Goal: Task Accomplishment & Management: Manage account settings

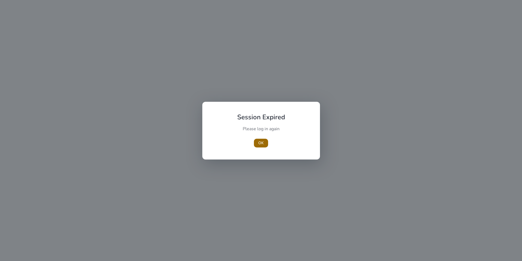
click at [260, 140] on span "OK" at bounding box center [261, 143] width 5 height 6
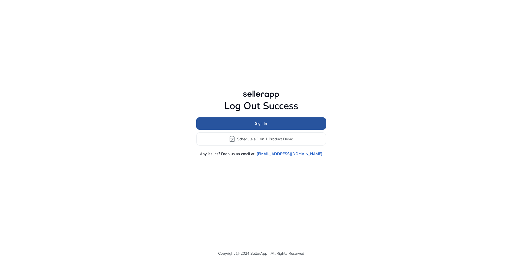
click at [270, 127] on span at bounding box center [261, 123] width 130 height 13
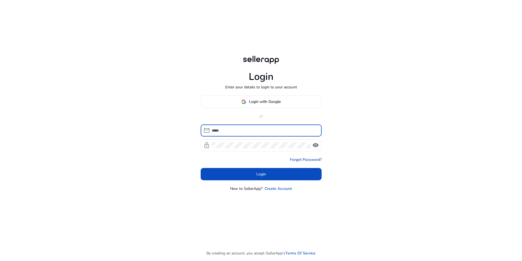
type input "**********"
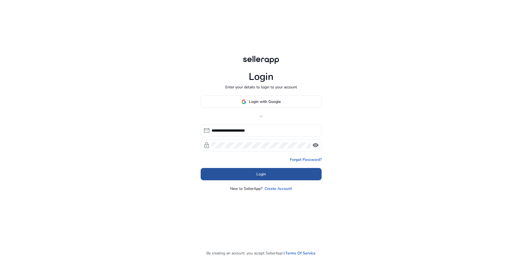
click at [257, 175] on span "Login" at bounding box center [262, 174] width 10 height 6
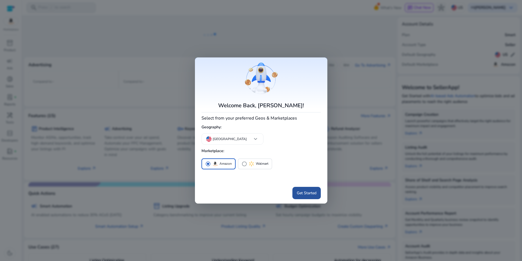
click at [305, 189] on span at bounding box center [307, 192] width 28 height 13
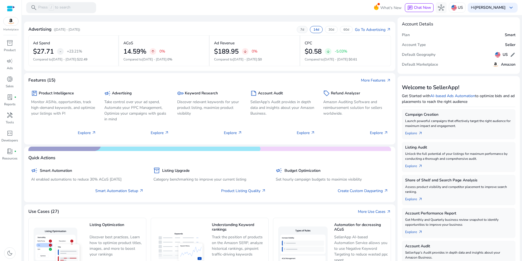
click at [301, 30] on p "7d" at bounding box center [303, 29] width 4 height 4
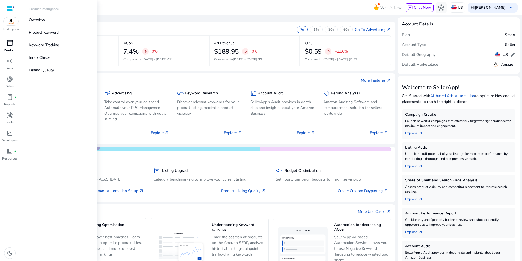
click at [6, 48] on p "Product" at bounding box center [10, 50] width 12 height 5
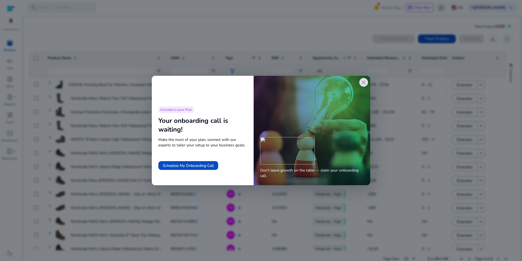
click at [365, 81] on span "close" at bounding box center [364, 82] width 7 height 7
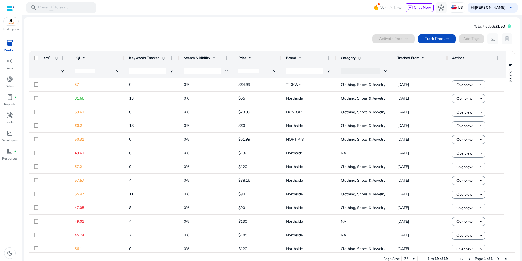
drag, startPoint x: 390, startPoint y: 59, endPoint x: 392, endPoint y: 69, distance: 10.0
click at [392, 69] on div "Estimated Revenue/Day Estimated Orders/Day LQI" at bounding box center [44, 64] width 807 height 26
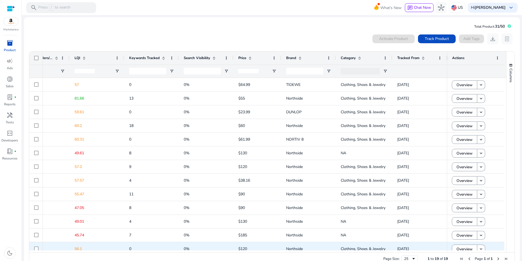
drag, startPoint x: 272, startPoint y: 252, endPoint x: 228, endPoint y: 249, distance: 44.1
click at [228, 249] on div "Drag here to set row groups Drag here to set column labels Estimated Revenue/Da…" at bounding box center [272, 158] width 486 height 214
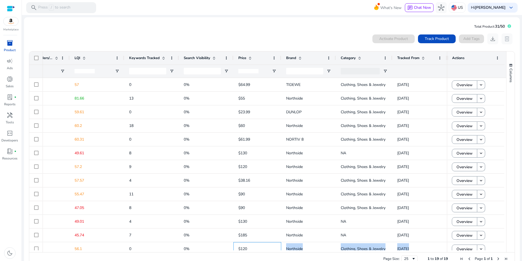
drag, startPoint x: 248, startPoint y: 249, endPoint x: 198, endPoint y: 250, distance: 50.8
click at [196, 250] on div "Estimated Revenue/Day Estimated Orders/Day LQI" at bounding box center [267, 151] width 477 height 201
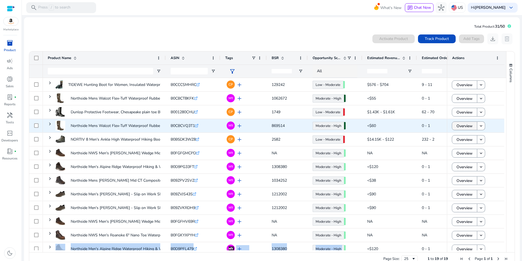
click at [470, 127] on span "Overview" at bounding box center [465, 125] width 16 height 11
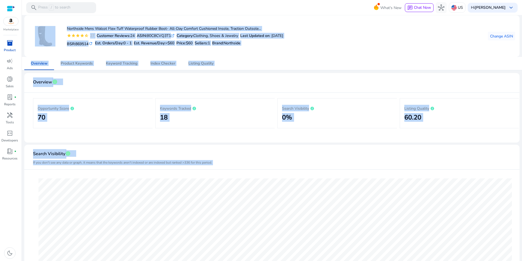
click at [451, 38] on div "Northside Mens Walcot Flex-Tuff Waterproof Rubber Boot- All-Day Comfort Cushion…" at bounding box center [272, 36] width 487 height 33
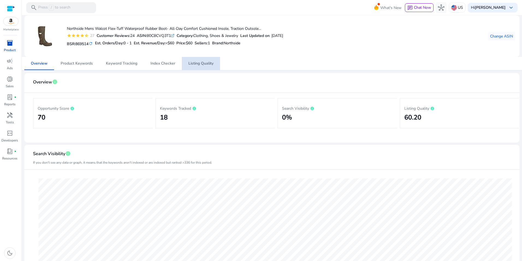
click at [202, 65] on span "Listing Quality" at bounding box center [201, 63] width 25 height 4
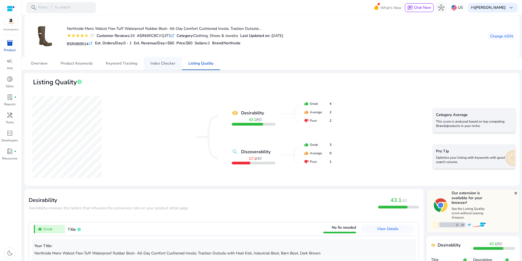
click at [159, 59] on span "Index Checker" at bounding box center [163, 63] width 25 height 13
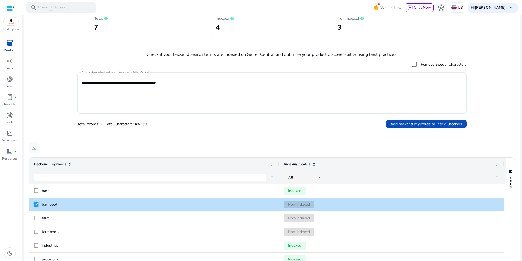
scroll to position [88, 0]
click at [106, 82] on textarea "**********" at bounding box center [272, 93] width 381 height 36
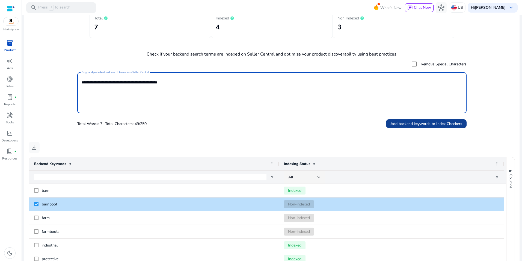
type textarea "**********"
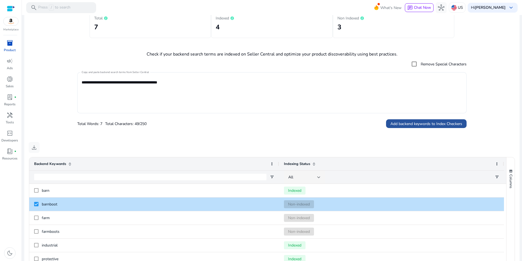
click at [424, 120] on span at bounding box center [426, 123] width 81 height 13
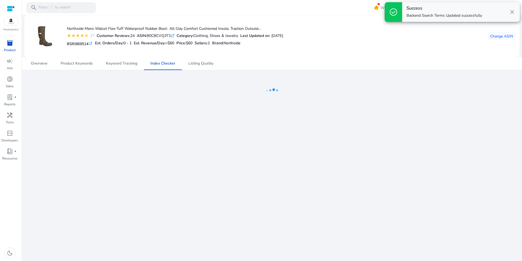
click at [511, 12] on span "close" at bounding box center [512, 12] width 7 height 7
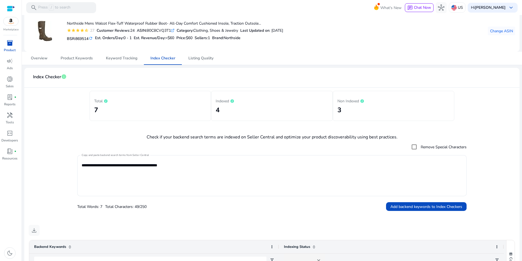
scroll to position [0, 0]
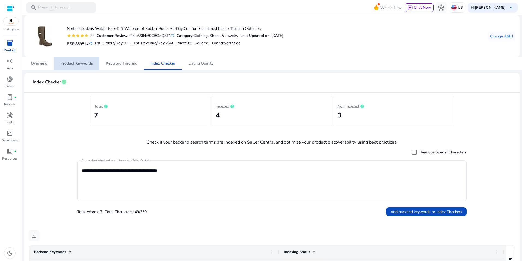
click at [76, 61] on span "Product Keywords" at bounding box center [77, 63] width 32 height 4
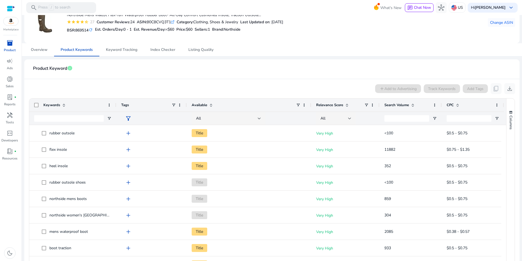
scroll to position [21, 0]
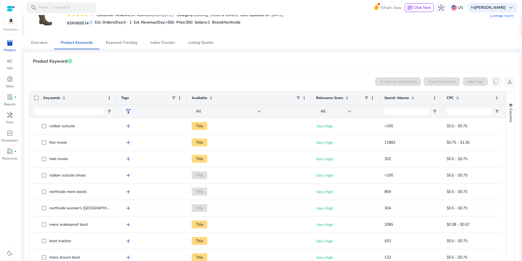
click at [417, 98] on div "Search Volume" at bounding box center [408, 98] width 46 height 10
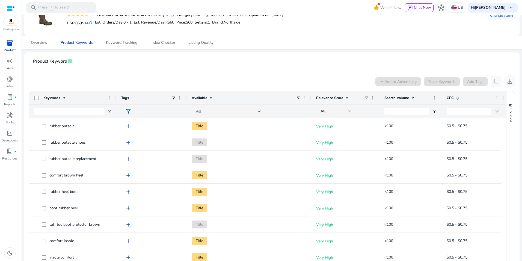
click at [417, 98] on div "Search Volume 1" at bounding box center [408, 98] width 46 height 10
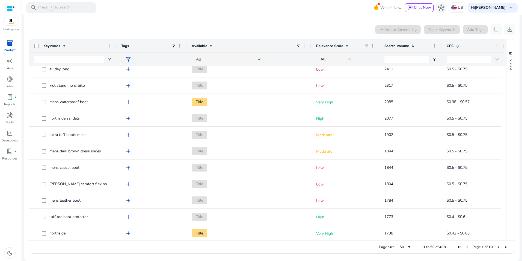
scroll to position [133, 0]
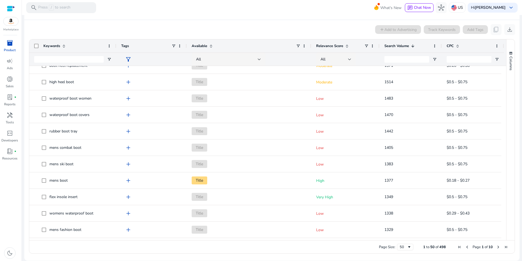
click at [148, 23] on app-product-keyword-grid "add Add to Advertising Track Keywords Add Tags content_copy download Press ENTE…" at bounding box center [272, 138] width 487 height 236
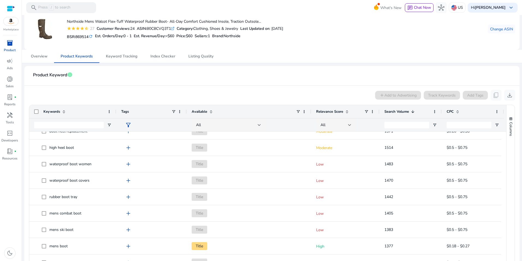
scroll to position [15, 0]
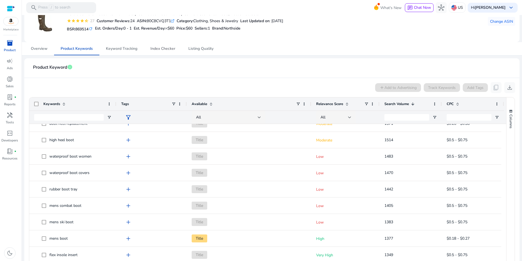
click at [172, 49] on span "Index Checker" at bounding box center [163, 49] width 25 height 4
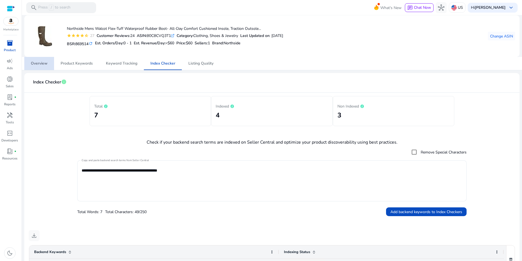
click at [50, 63] on link "Overview" at bounding box center [39, 63] width 30 height 13
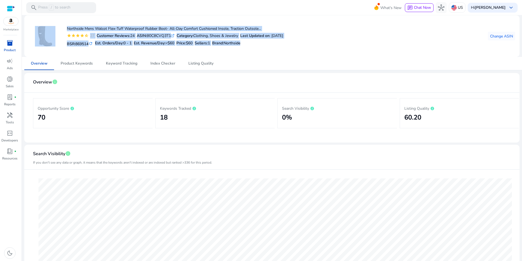
drag, startPoint x: 249, startPoint y: 43, endPoint x: 52, endPoint y: 28, distance: 198.2
click at [52, 28] on div "Northside Mens Walcot Flex-Tuff Waterproof Rubber Boot- All-Day Comfort Cushion…" at bounding box center [156, 36] width 255 height 33
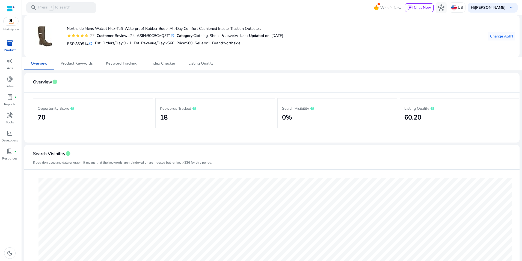
click at [10, 199] on div "inventory_2 Product campaign Ads donut_small Sales lab_profile fiber_manual_rec…" at bounding box center [11, 150] width 22 height 222
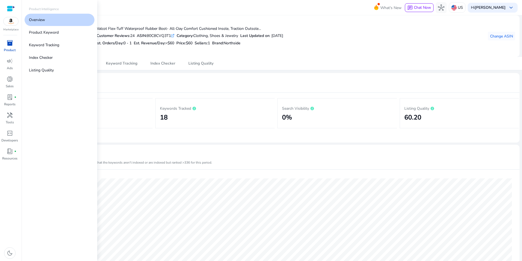
click at [12, 45] on span "inventory_2" at bounding box center [10, 43] width 7 height 7
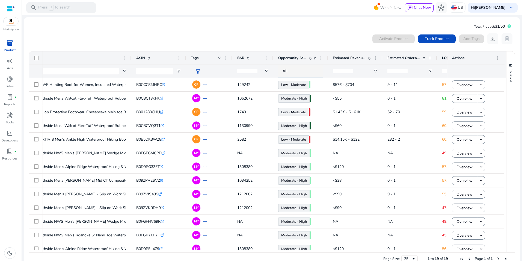
scroll to position [0, 61]
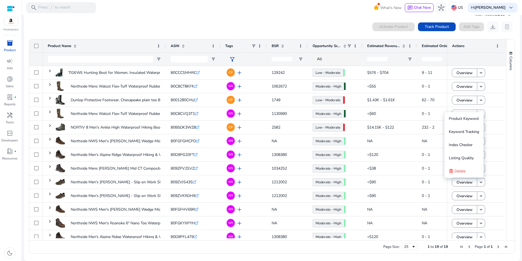
click at [308, 24] on div "0 products selected Activate Product Track Product Add Tags download delete" at bounding box center [272, 26] width 487 height 11
click at [167, 15] on mat-toolbar "search Press / to search What's New chat Chat Now hub US Hi Jeff Thayer keyboar…" at bounding box center [272, 7] width 501 height 15
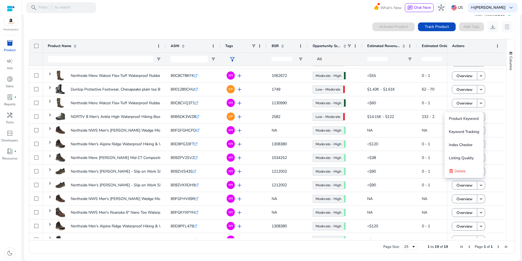
scroll to position [5, 0]
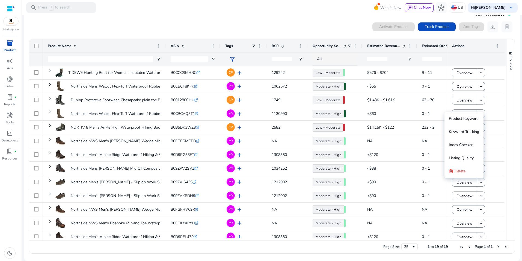
click at [227, 19] on div "0 products selected Activate Product Track Product Add Tags download delete 1 t…" at bounding box center [271, 137] width 487 height 237
click at [197, 26] on div "0 products selected Activate Product Track Product Add Tags download delete" at bounding box center [272, 26] width 487 height 11
click at [242, 14] on mat-toolbar "search Press / to search What's New chat Chat Now hub US Hi Jeff Thayer keyboar…" at bounding box center [272, 7] width 501 height 15
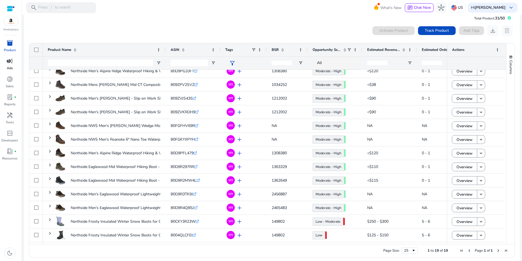
click at [7, 63] on span "campaign" at bounding box center [10, 61] width 7 height 7
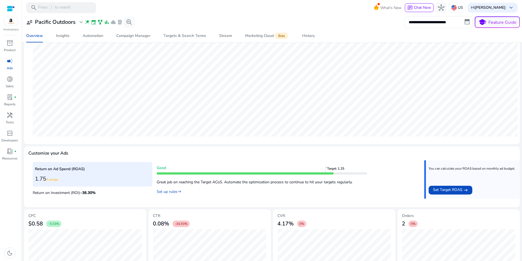
scroll to position [122, 0]
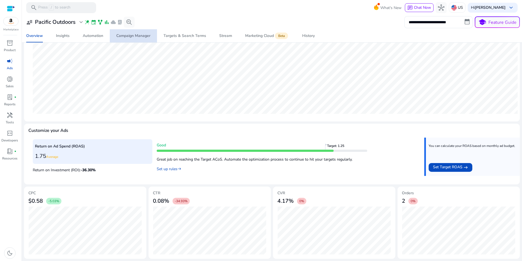
click at [137, 34] on div "Campaign Manager" at bounding box center [133, 36] width 34 height 4
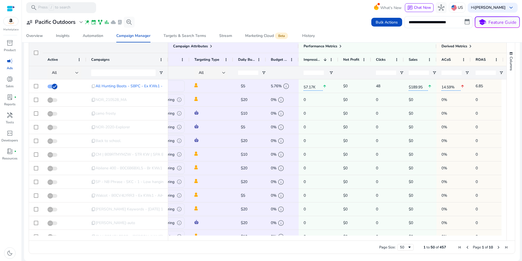
scroll to position [0, 93]
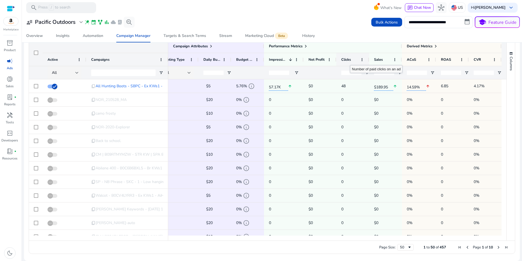
click at [350, 60] on div "Clicks" at bounding box center [350, 59] width 17 height 10
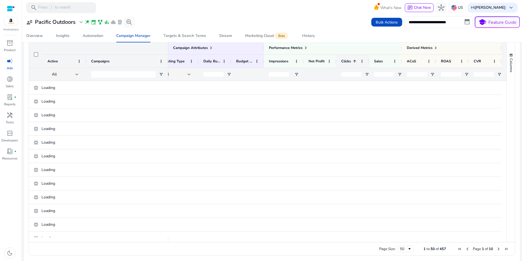
scroll to position [370, 0]
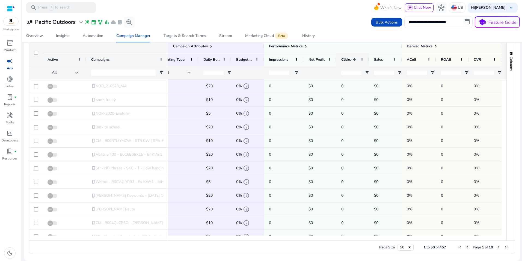
click at [353, 59] on span at bounding box center [355, 59] width 4 height 4
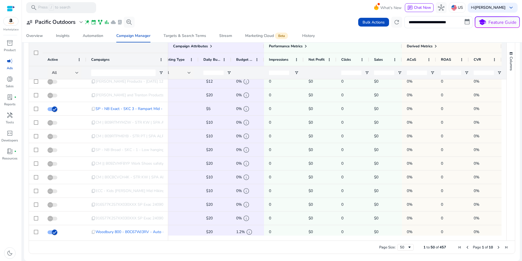
scroll to position [284, 0]
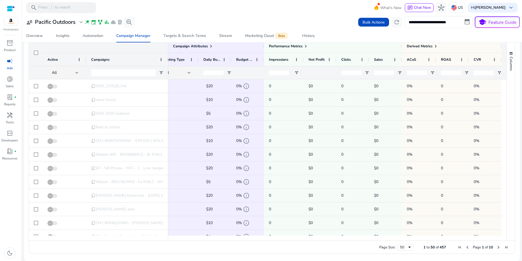
click at [57, 58] on span "Active" at bounding box center [53, 59] width 10 height 5
click at [75, 68] on div "All" at bounding box center [65, 72] width 27 height 13
click at [57, 50] on div at bounding box center [261, 130] width 522 height 261
click at [54, 60] on span "Active" at bounding box center [53, 59] width 10 height 5
click at [74, 72] on div "All" at bounding box center [64, 73] width 24 height 6
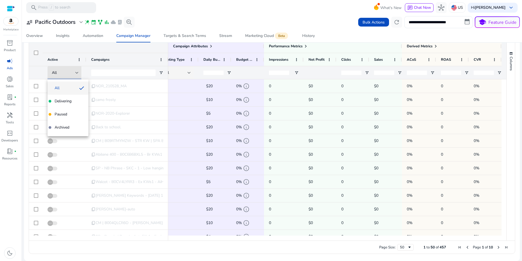
click at [71, 56] on div at bounding box center [261, 130] width 522 height 261
click at [74, 73] on div "All" at bounding box center [64, 73] width 24 height 6
click at [63, 108] on mat-option "Paused" at bounding box center [68, 114] width 41 height 13
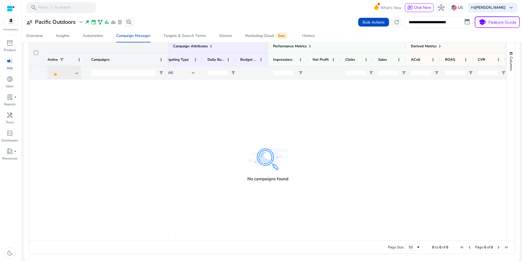
click at [75, 75] on div at bounding box center [76, 73] width 3 height 7
click at [65, 102] on span "Delivering" at bounding box center [63, 101] width 17 height 5
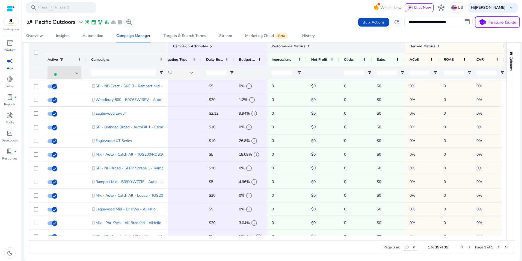
click at [310, 47] on span at bounding box center [309, 46] width 4 height 4
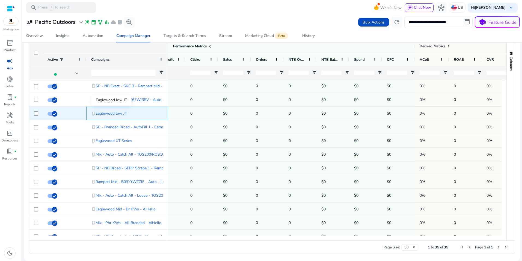
click at [115, 114] on span "Eaglewood low JT" at bounding box center [111, 113] width 31 height 11
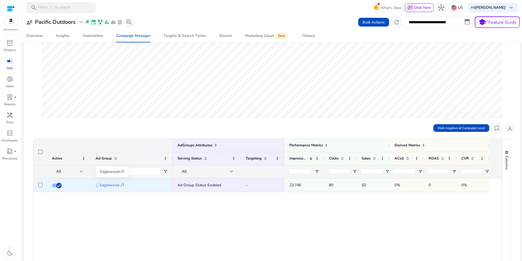
click at [103, 186] on span "Eaglewood-JT" at bounding box center [112, 184] width 24 height 11
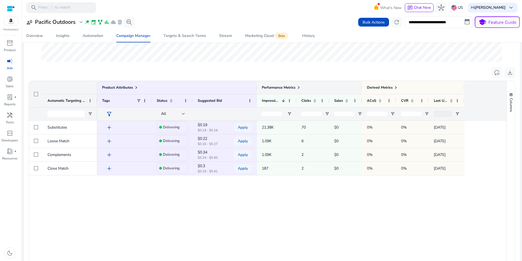
click at [301, 87] on span at bounding box center [299, 87] width 4 height 4
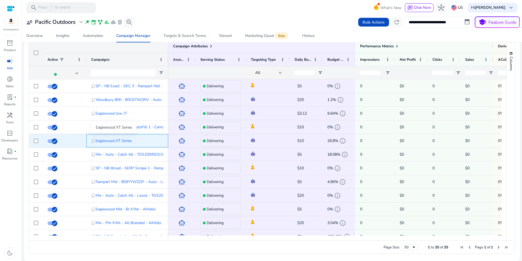
click at [108, 142] on span "Eaglewood XT Series" at bounding box center [114, 140] width 36 height 11
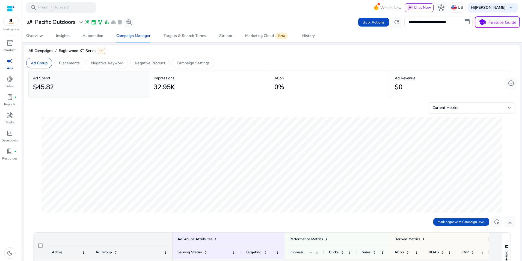
scroll to position [193, 0]
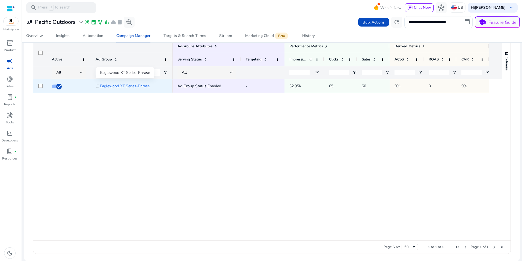
click at [117, 88] on span "Eaglewood XT Series-Phrase" at bounding box center [125, 85] width 50 height 11
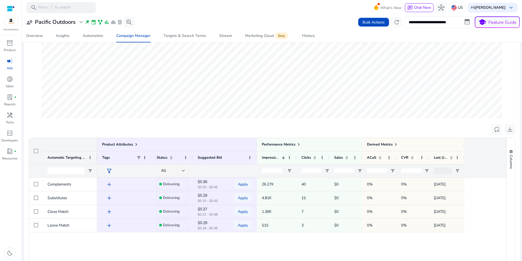
scroll to position [120, 0]
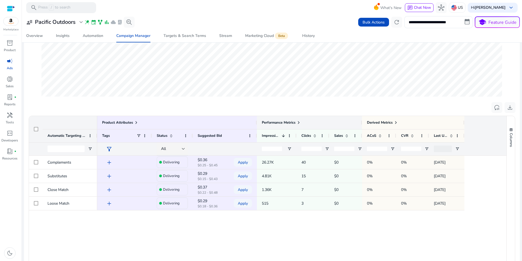
click at [300, 124] on span at bounding box center [299, 122] width 4 height 4
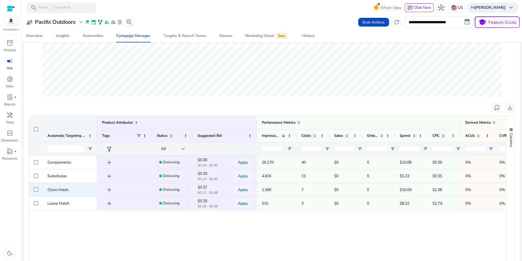
click at [111, 189] on span "add" at bounding box center [109, 189] width 7 height 7
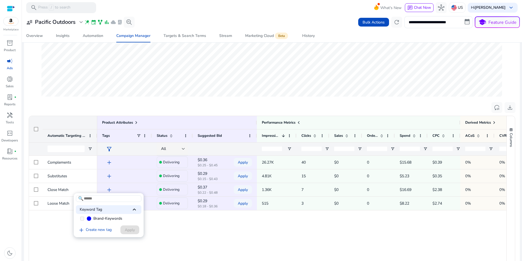
click at [77, 184] on div at bounding box center [261, 130] width 522 height 261
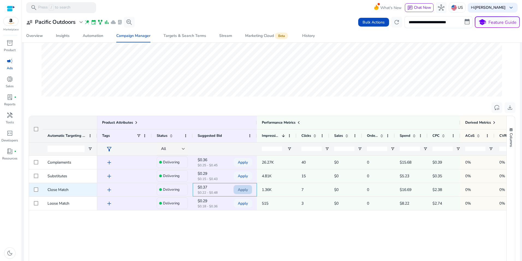
click at [244, 187] on span "Apply" at bounding box center [243, 189] width 10 height 11
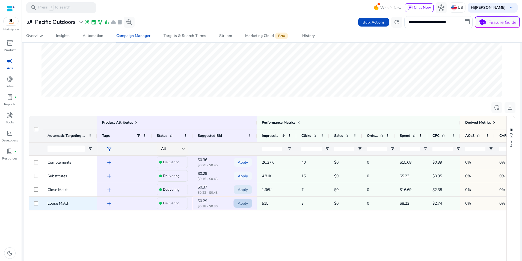
click at [243, 205] on span "Apply" at bounding box center [243, 203] width 10 height 11
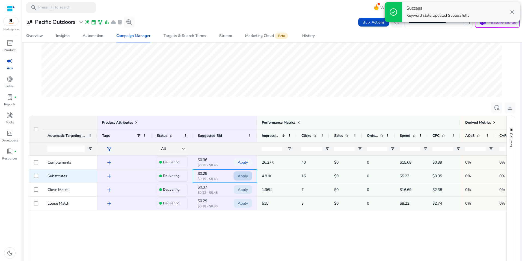
click at [244, 176] on span "Apply" at bounding box center [243, 175] width 10 height 11
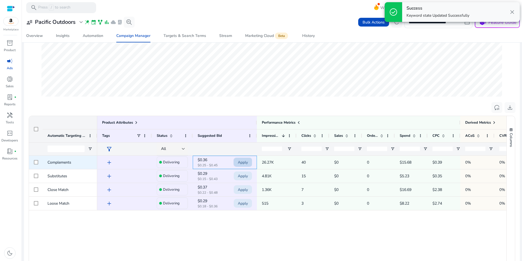
click at [246, 162] on span "Apply" at bounding box center [243, 162] width 10 height 11
